Goal: Task Accomplishment & Management: Manage account settings

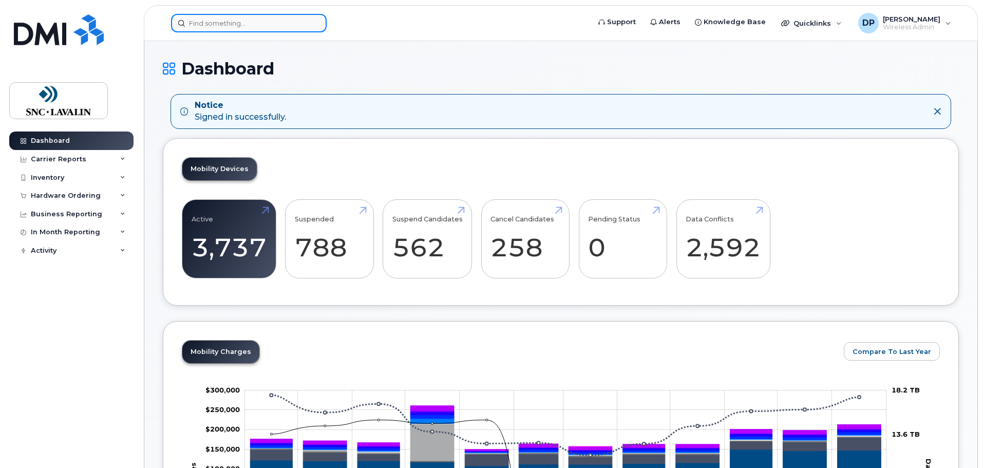
click at [236, 28] on input at bounding box center [249, 23] width 156 height 18
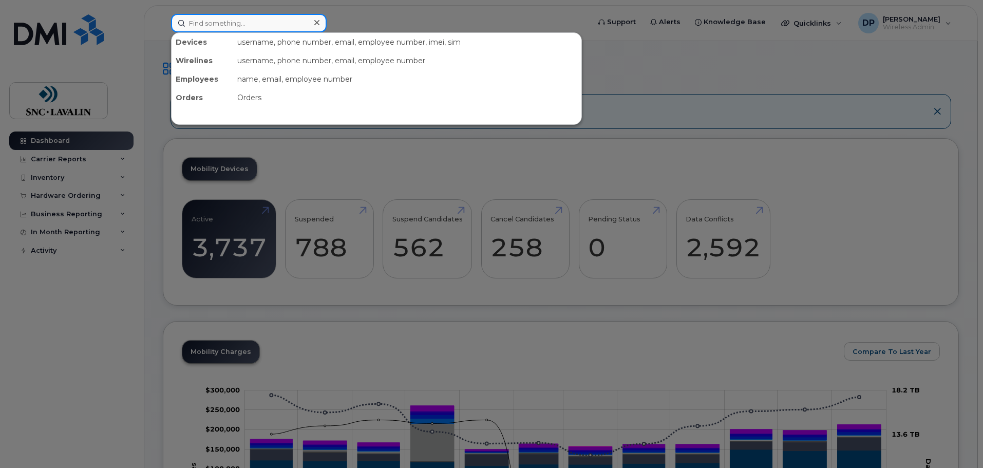
paste input "4374312086"
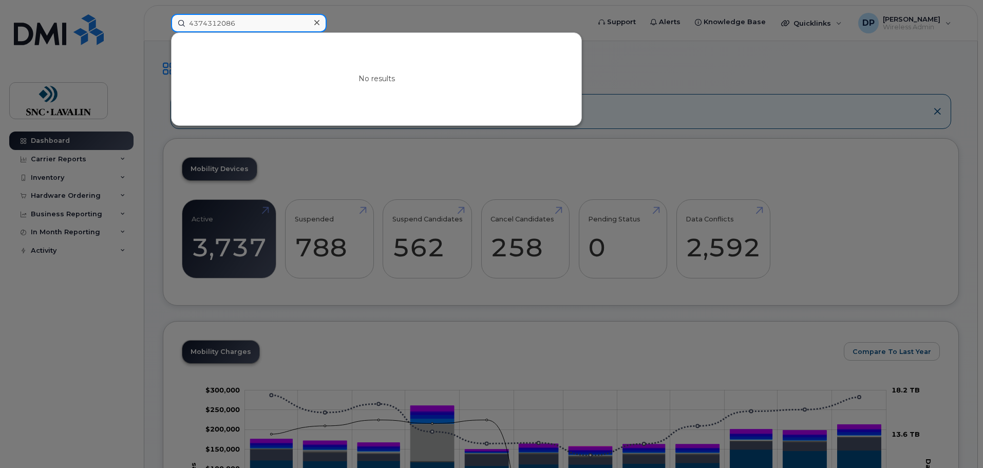
click at [240, 21] on input "4374312086" at bounding box center [249, 23] width 156 height 18
click at [145, 301] on div at bounding box center [491, 234] width 983 height 468
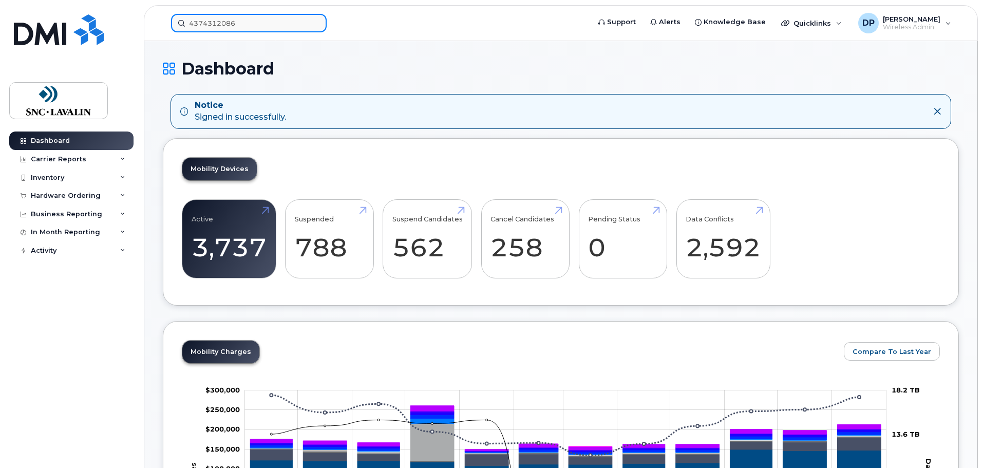
click at [255, 29] on input "4374312086" at bounding box center [249, 23] width 156 height 18
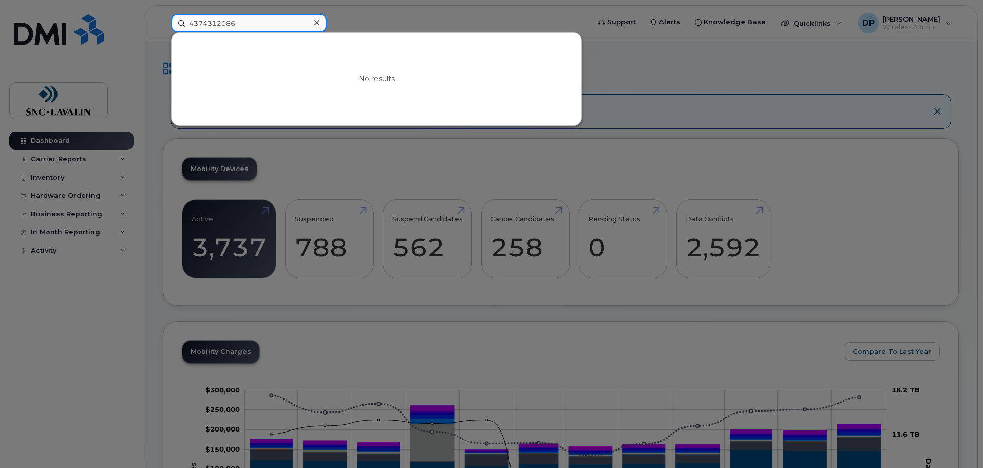
drag, startPoint x: 253, startPoint y: 24, endPoint x: 164, endPoint y: 19, distance: 89.0
click at [164, 19] on div "4374312086 No results" at bounding box center [377, 23] width 428 height 18
click at [251, 27] on input "4374312086" at bounding box center [249, 23] width 156 height 18
drag, startPoint x: 235, startPoint y: 23, endPoint x: 164, endPoint y: 17, distance: 71.6
click at [164, 18] on div "4374312086 No results" at bounding box center [377, 23] width 428 height 18
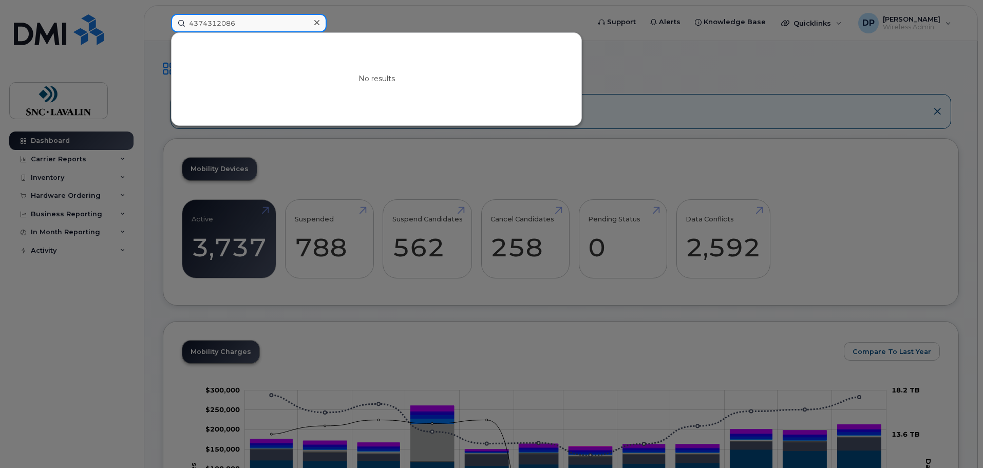
paste input "83367998"
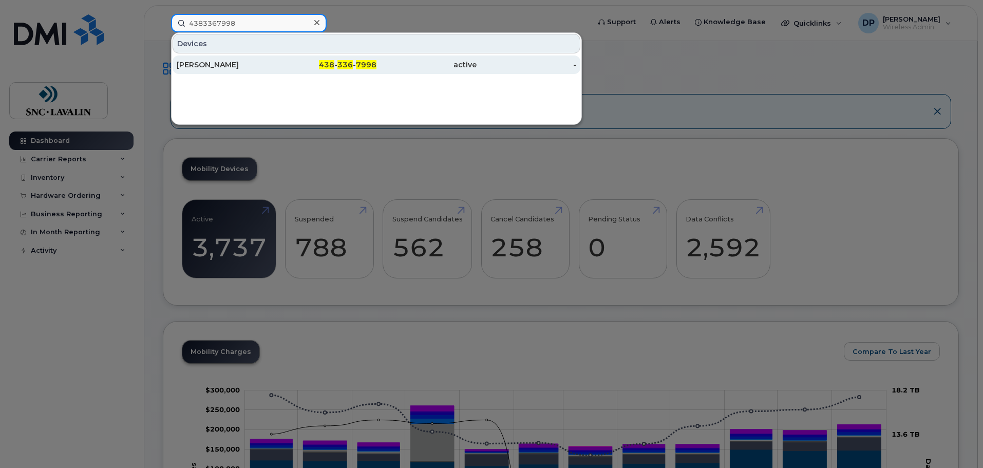
type input "4383367998"
click at [212, 65] on div "[PERSON_NAME]" at bounding box center [227, 65] width 100 height 10
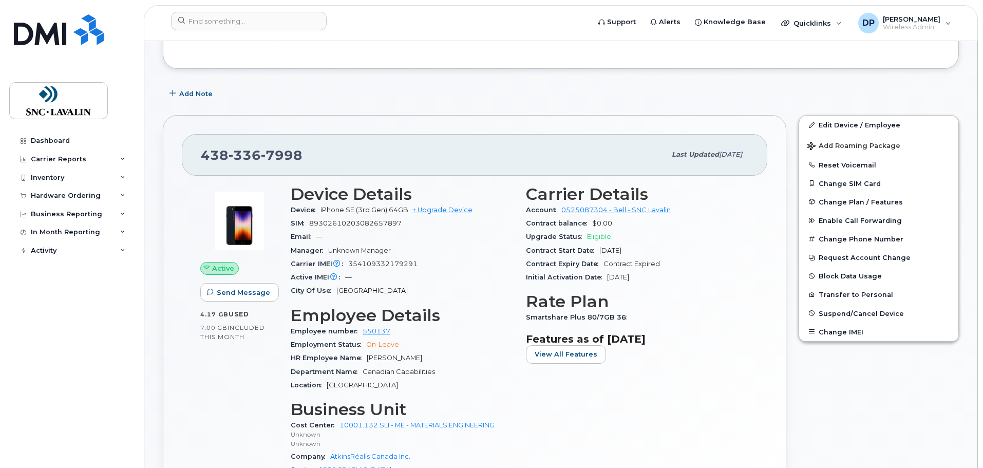
scroll to position [154, 0]
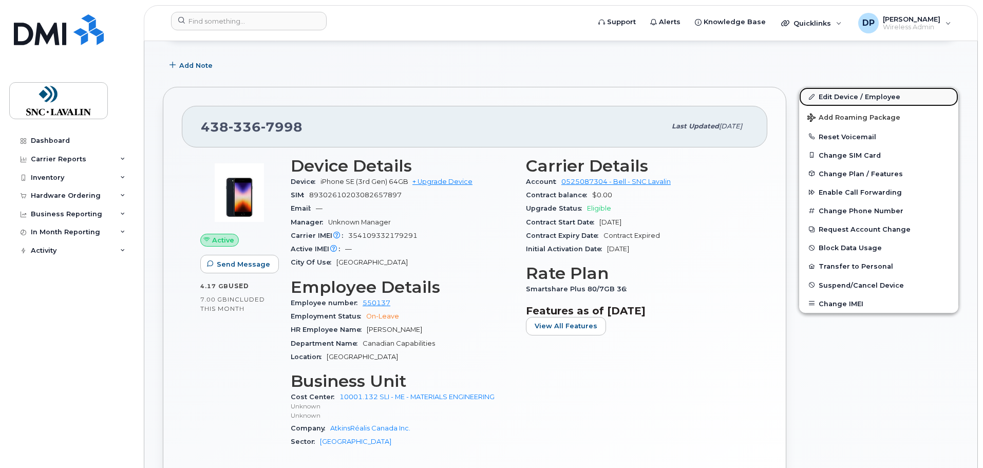
click at [846, 94] on link "Edit Device / Employee" at bounding box center [878, 96] width 159 height 18
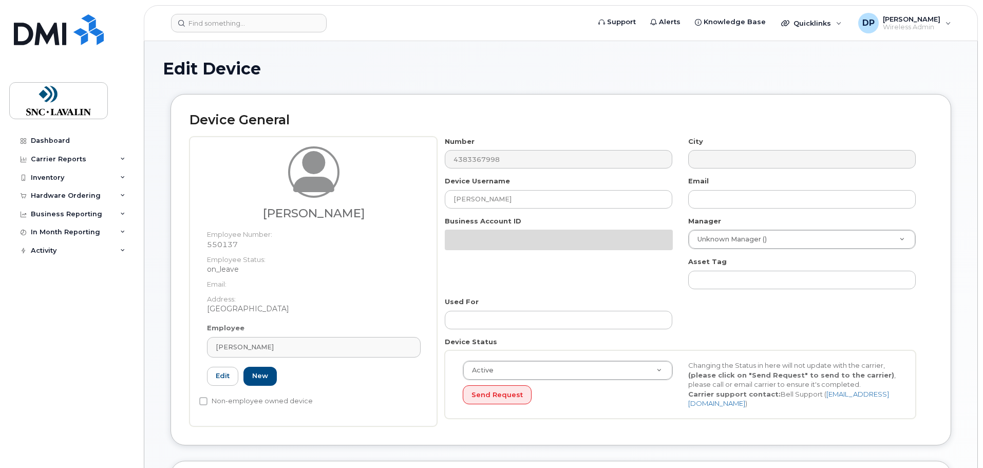
select select "16861268"
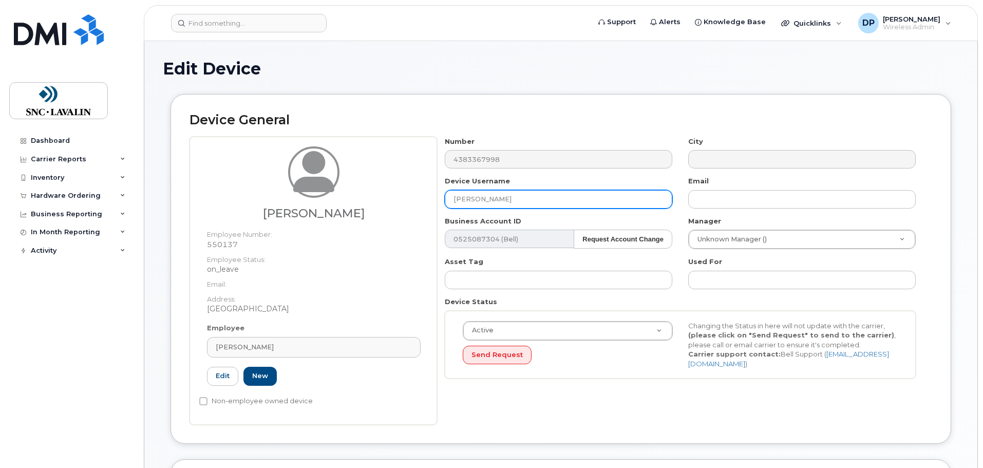
drag, startPoint x: 502, startPoint y: 198, endPoint x: 392, endPoint y: 186, distance: 110.5
click at [392, 186] on div "[PERSON_NAME] Employee Number: 550137 Employee Status: on_leave Email: Address:…" at bounding box center [560, 281] width 742 height 288
paste input "Theophile"
click at [508, 199] on input "Theophile" at bounding box center [558, 199] width 227 height 18
paste input "Taghin Fotso"
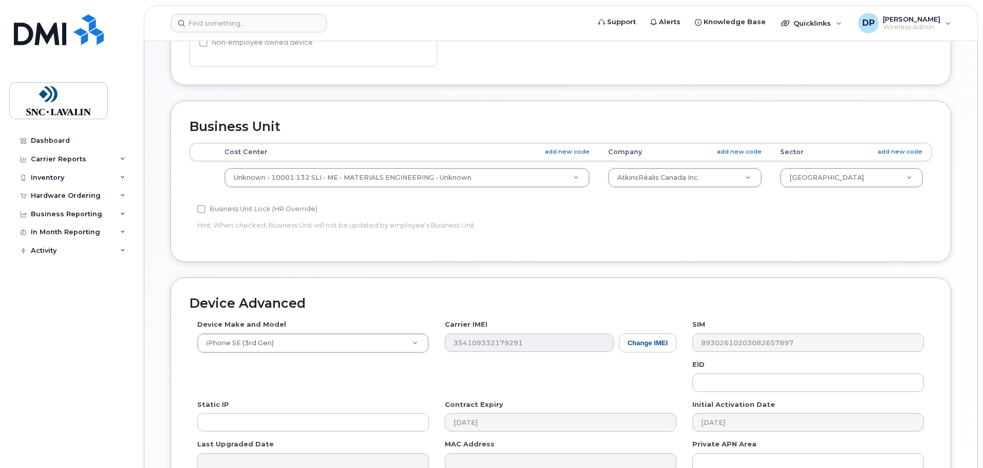
scroll to position [462, 0]
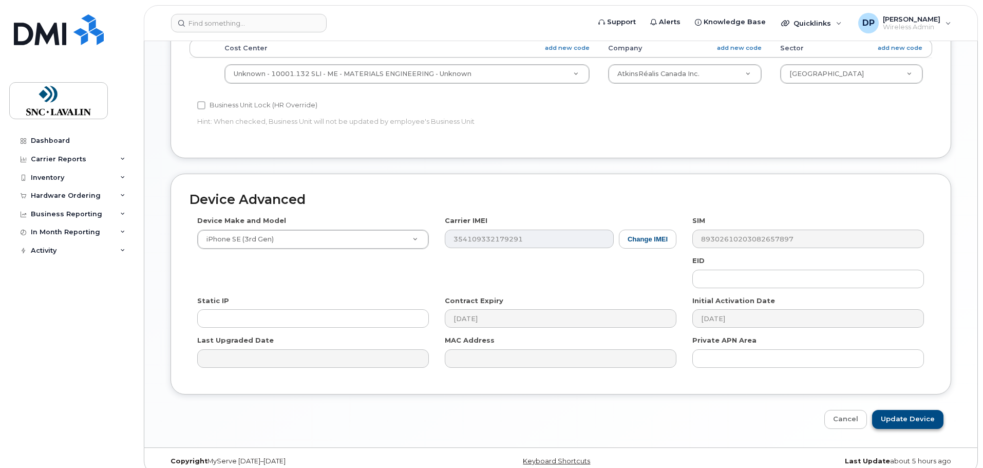
type input "[PERSON_NAME]"
click at [907, 423] on input "Update Device" at bounding box center [907, 419] width 71 height 19
type input "Saving..."
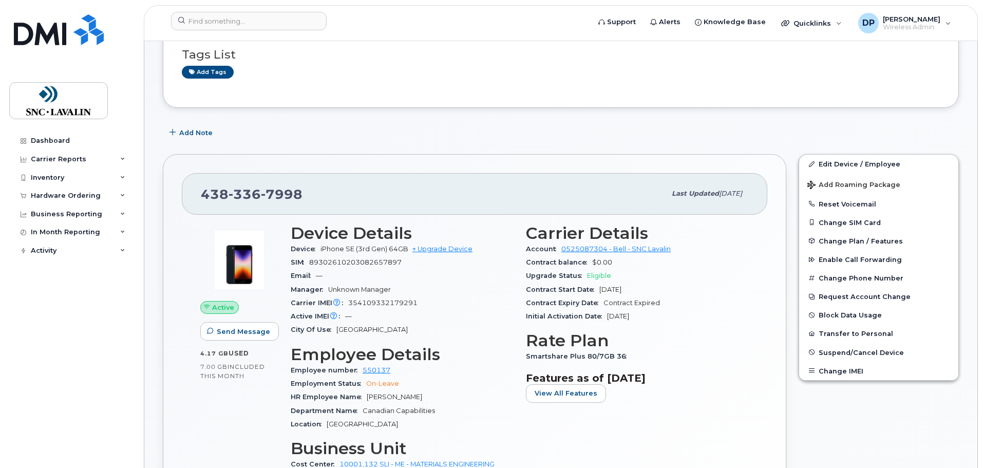
scroll to position [103, 0]
